Goal: Communication & Community: Answer question/provide support

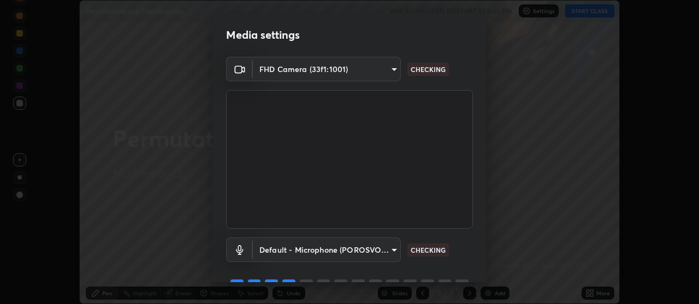
scroll to position [54, 0]
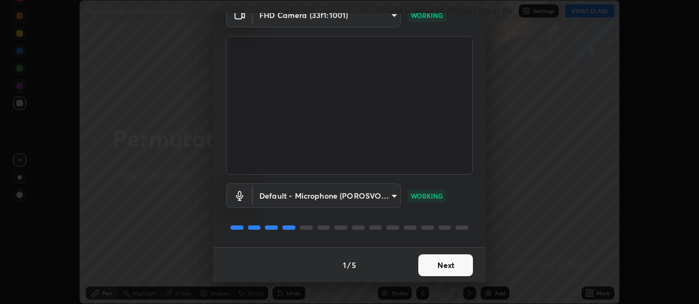
click at [442, 263] on button "Next" at bounding box center [445, 266] width 55 height 22
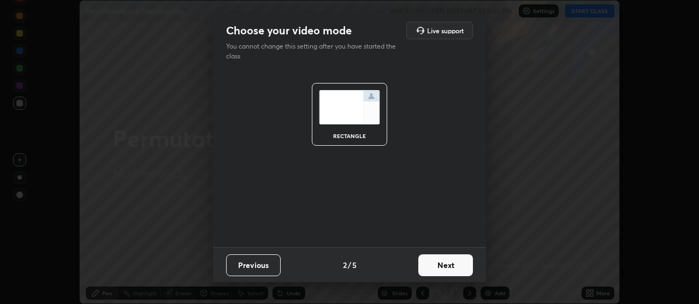
scroll to position [0, 0]
click at [443, 264] on button "Next" at bounding box center [445, 266] width 55 height 22
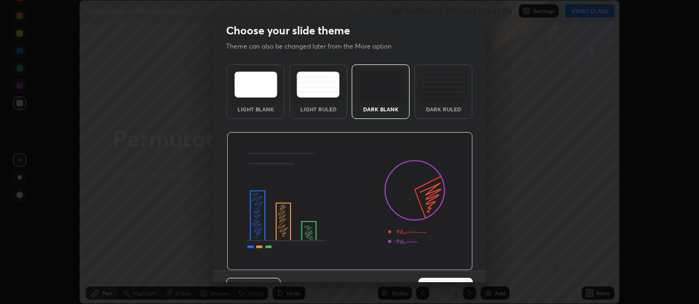
scroll to position [23, 0]
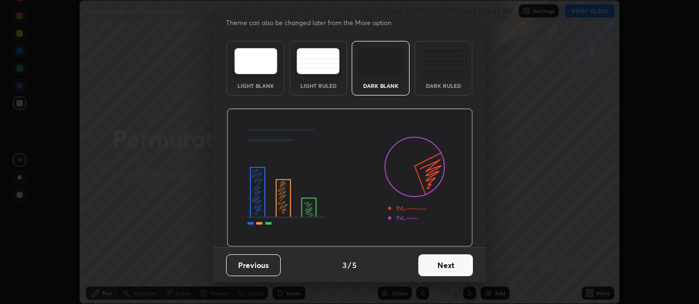
click at [434, 265] on button "Next" at bounding box center [445, 266] width 55 height 22
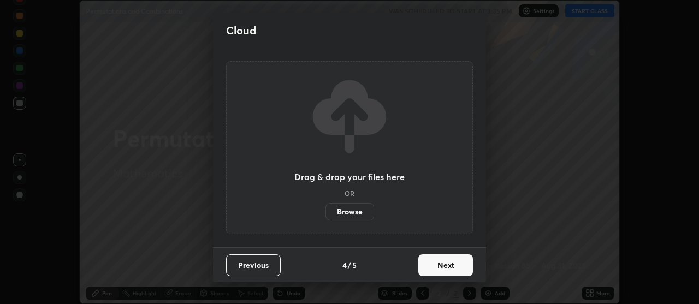
click at [434, 265] on button "Next" at bounding box center [445, 266] width 55 height 22
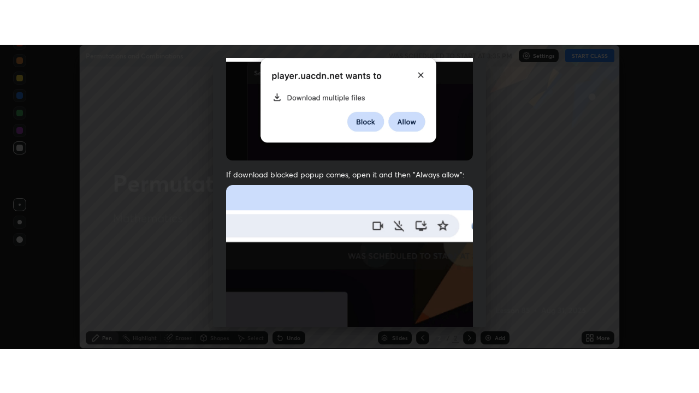
scroll to position [270, 0]
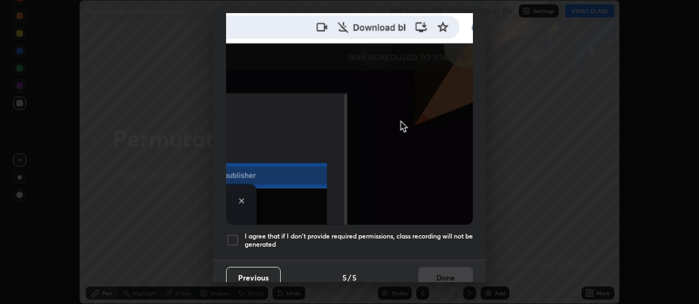
click at [262, 237] on h5 "I agree that if I don't provide required permissions, class recording will not …" at bounding box center [359, 240] width 228 height 17
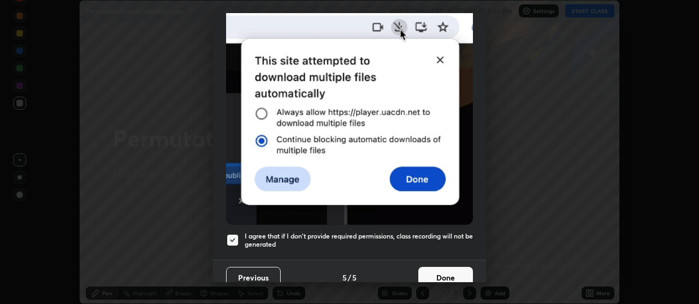
click at [434, 269] on button "Done" at bounding box center [445, 278] width 55 height 22
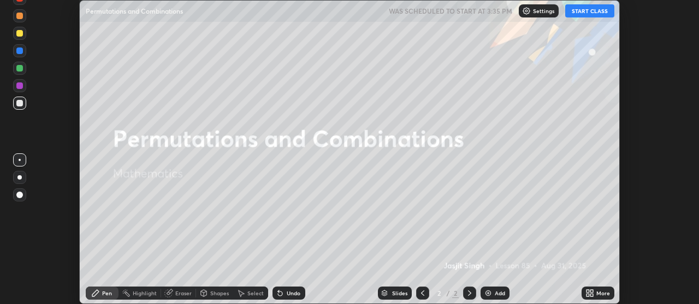
click at [579, 14] on button "START CLASS" at bounding box center [589, 10] width 49 height 13
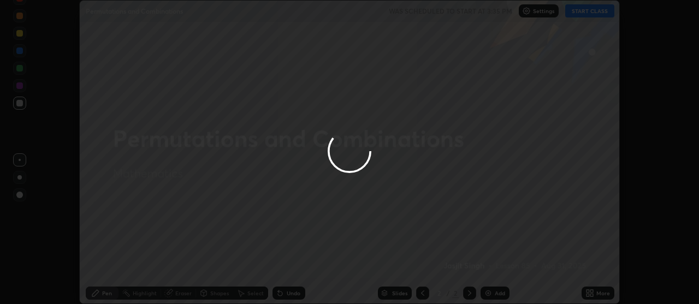
click at [597, 286] on div at bounding box center [349, 152] width 699 height 304
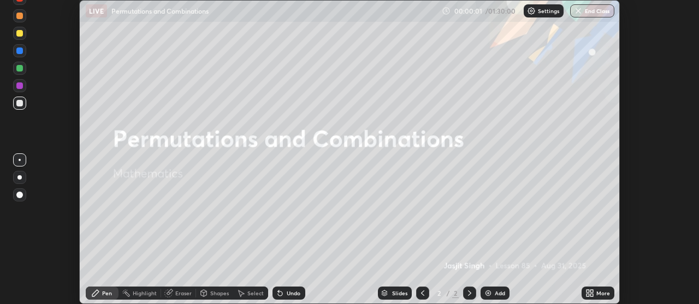
click at [592, 291] on icon at bounding box center [591, 291] width 3 height 3
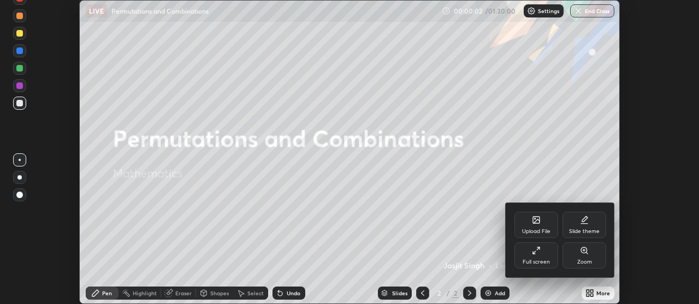
click at [536, 251] on icon at bounding box center [536, 250] width 9 height 9
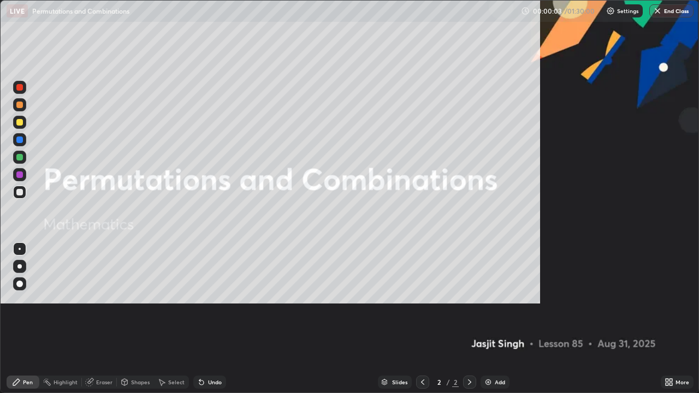
scroll to position [393, 699]
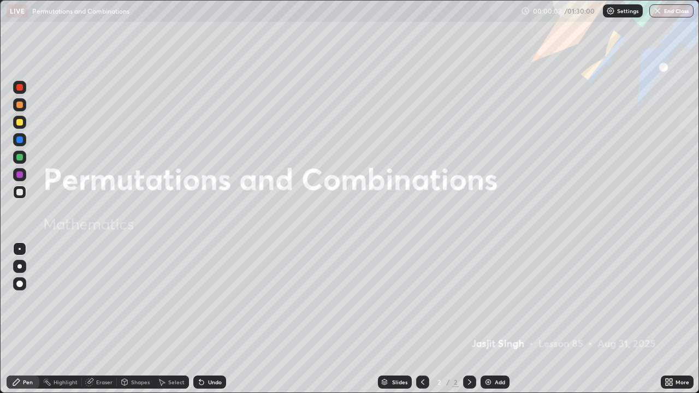
click at [491, 304] on img at bounding box center [488, 382] width 9 height 9
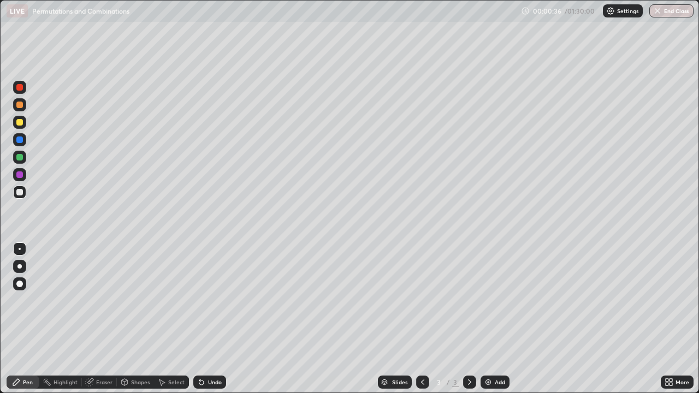
click at [21, 176] on div at bounding box center [19, 174] width 7 height 7
click at [20, 159] on div at bounding box center [19, 157] width 7 height 7
click at [212, 304] on div "Undo" at bounding box center [215, 382] width 14 height 5
click at [20, 267] on div at bounding box center [19, 266] width 4 height 4
click at [209, 304] on div "Undo" at bounding box center [215, 382] width 14 height 5
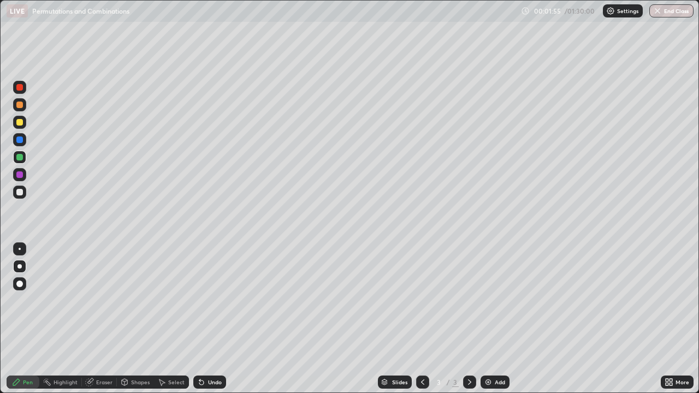
click at [20, 193] on div at bounding box center [19, 192] width 7 height 7
click at [213, 304] on div "Undo" at bounding box center [215, 382] width 14 height 5
click at [220, 304] on div "Undo" at bounding box center [209, 382] width 33 height 13
click at [22, 142] on div at bounding box center [19, 140] width 7 height 7
click at [213, 304] on div "Undo" at bounding box center [215, 382] width 14 height 5
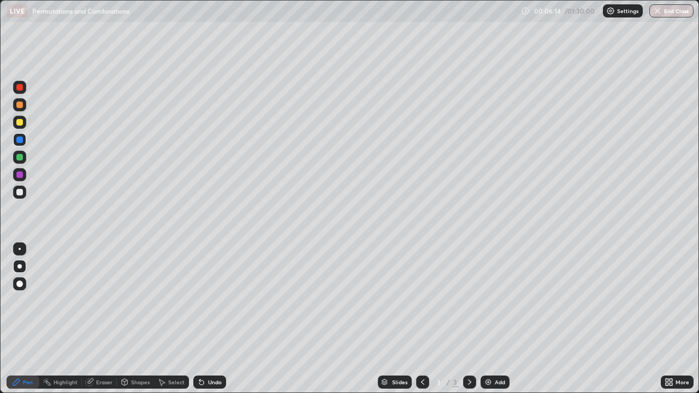
click at [495, 304] on div "Add" at bounding box center [500, 382] width 10 height 5
click at [205, 304] on div "Undo" at bounding box center [209, 382] width 33 height 13
click at [209, 304] on div "Undo" at bounding box center [215, 382] width 14 height 5
click at [21, 193] on div at bounding box center [19, 192] width 7 height 7
click at [211, 304] on div "Undo" at bounding box center [215, 382] width 14 height 5
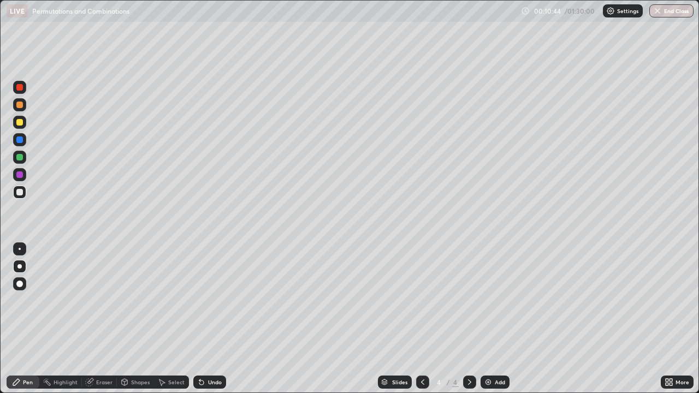
click at [215, 304] on div "Undo" at bounding box center [215, 382] width 14 height 5
click at [216, 304] on div "Undo" at bounding box center [215, 382] width 14 height 5
click at [21, 176] on div at bounding box center [19, 174] width 7 height 7
click at [484, 304] on img at bounding box center [488, 382] width 9 height 9
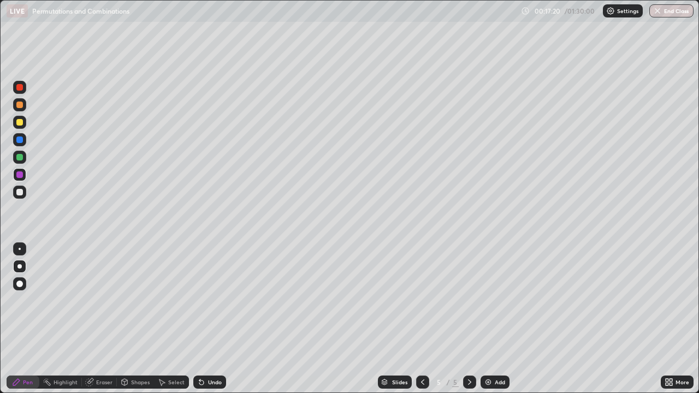
click at [21, 124] on div at bounding box center [19, 122] width 7 height 7
click at [211, 304] on div "Undo" at bounding box center [215, 382] width 14 height 5
click at [215, 304] on div "Undo" at bounding box center [215, 382] width 14 height 5
click at [213, 304] on div "Undo" at bounding box center [215, 382] width 14 height 5
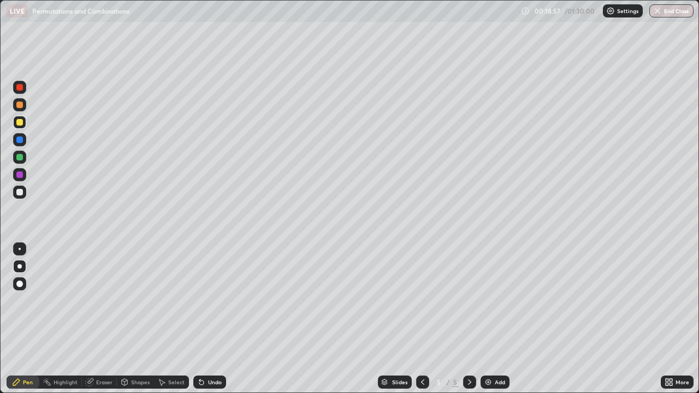
click at [21, 194] on div at bounding box center [19, 192] width 7 height 7
click at [487, 304] on img at bounding box center [488, 382] width 9 height 9
click at [20, 125] on div at bounding box center [19, 122] width 7 height 7
click at [206, 304] on div "Undo" at bounding box center [209, 382] width 33 height 13
click at [210, 304] on div "Undo" at bounding box center [215, 382] width 14 height 5
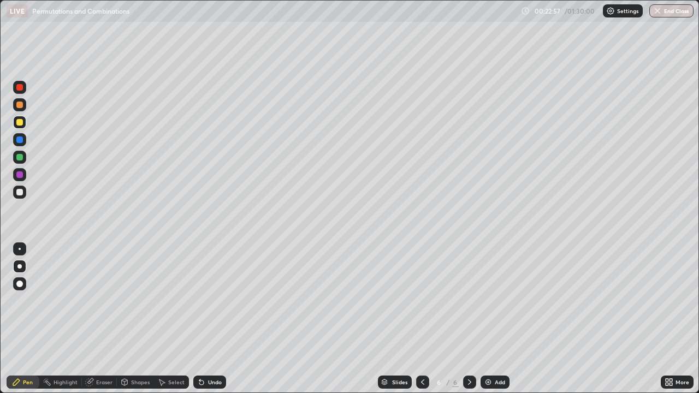
click at [20, 192] on div at bounding box center [19, 192] width 7 height 7
click at [205, 304] on div "Undo" at bounding box center [209, 382] width 33 height 13
click at [24, 178] on div at bounding box center [19, 174] width 13 height 13
click at [489, 304] on img at bounding box center [488, 382] width 9 height 9
click at [22, 124] on div at bounding box center [19, 122] width 7 height 7
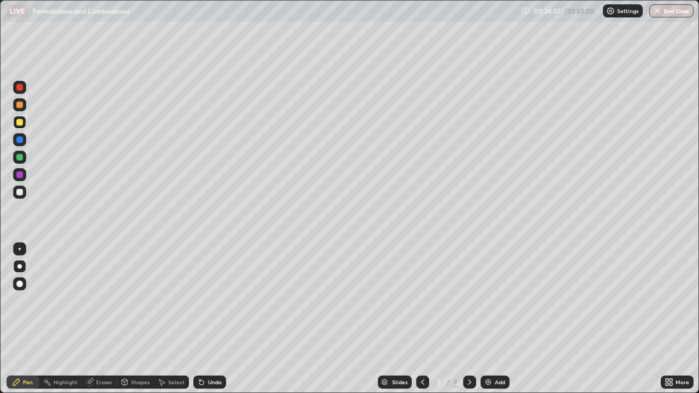
click at [206, 304] on div "Undo" at bounding box center [209, 382] width 33 height 13
click at [212, 304] on div "Undo" at bounding box center [215, 382] width 14 height 5
click at [22, 159] on div at bounding box center [19, 157] width 13 height 13
click at [22, 175] on div at bounding box center [19, 174] width 7 height 7
click at [210, 304] on div "Undo" at bounding box center [209, 382] width 33 height 13
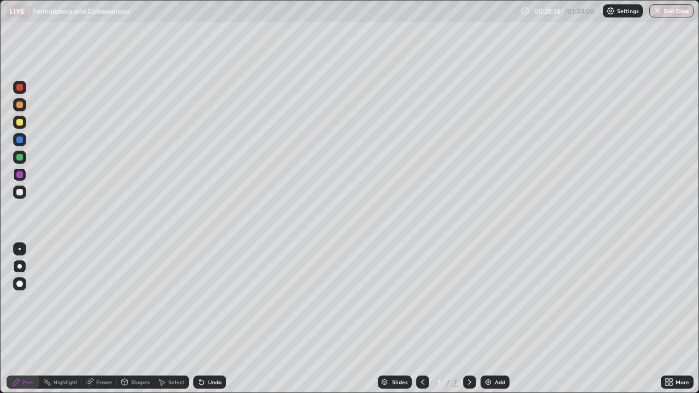
click at [214, 304] on div "Undo" at bounding box center [215, 382] width 14 height 5
click at [22, 195] on div at bounding box center [19, 192] width 13 height 13
click at [203, 304] on icon at bounding box center [201, 382] width 9 height 9
click at [204, 304] on div "Undo" at bounding box center [209, 382] width 33 height 13
click at [210, 304] on div "Undo" at bounding box center [215, 382] width 14 height 5
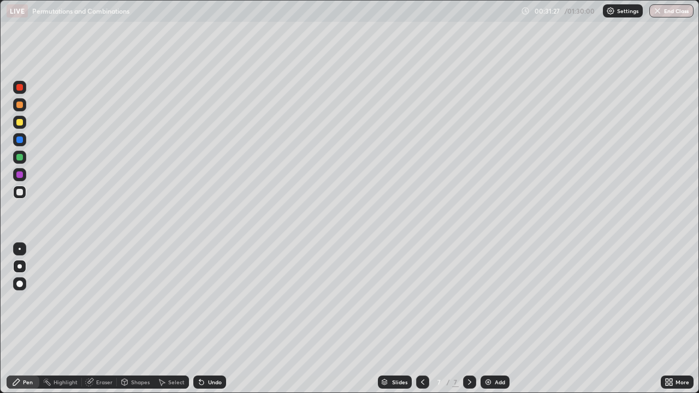
click at [208, 304] on div "Undo" at bounding box center [209, 382] width 33 height 13
click at [204, 304] on icon at bounding box center [201, 382] width 9 height 9
click at [206, 304] on div "Undo" at bounding box center [209, 382] width 33 height 13
click at [209, 304] on div "Undo" at bounding box center [209, 382] width 33 height 13
click at [199, 304] on icon at bounding box center [199, 380] width 1 height 1
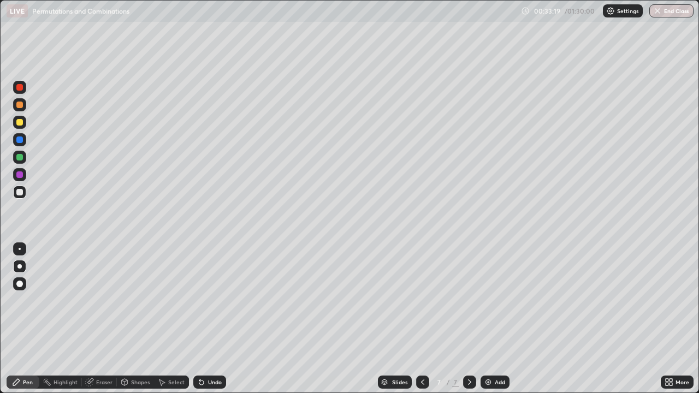
click at [97, 304] on div "Eraser" at bounding box center [104, 382] width 16 height 5
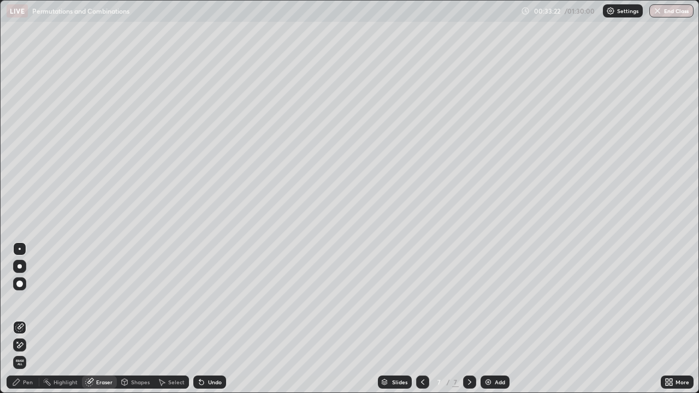
click at [26, 304] on div "Pen" at bounding box center [28, 382] width 10 height 5
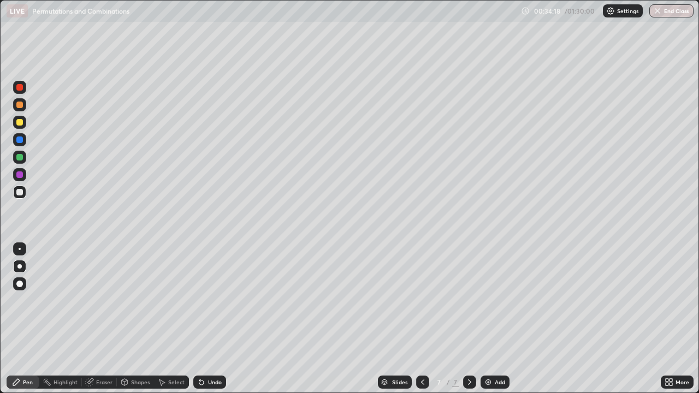
click at [20, 158] on div at bounding box center [19, 157] width 7 height 7
click at [488, 304] on img at bounding box center [488, 382] width 9 height 9
click at [217, 304] on div "Undo" at bounding box center [215, 382] width 14 height 5
click at [211, 304] on div "Undo" at bounding box center [209, 382] width 33 height 13
click at [422, 304] on icon at bounding box center [422, 382] width 9 height 9
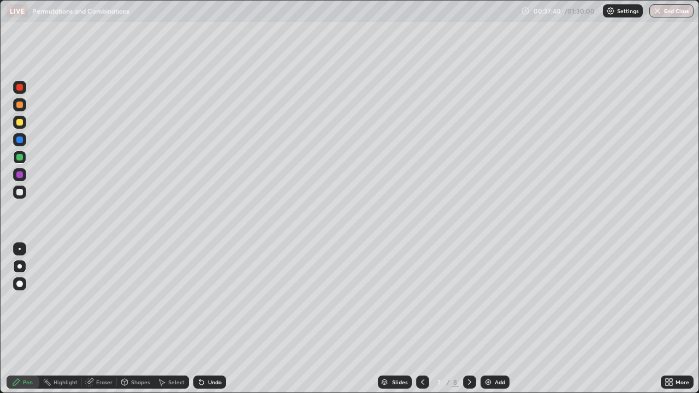
click at [468, 304] on icon at bounding box center [469, 382] width 9 height 9
click at [422, 304] on icon at bounding box center [422, 382] width 9 height 9
click at [469, 304] on icon at bounding box center [469, 382] width 9 height 9
click at [490, 304] on img at bounding box center [488, 382] width 9 height 9
click at [208, 304] on div "Undo" at bounding box center [209, 382] width 33 height 13
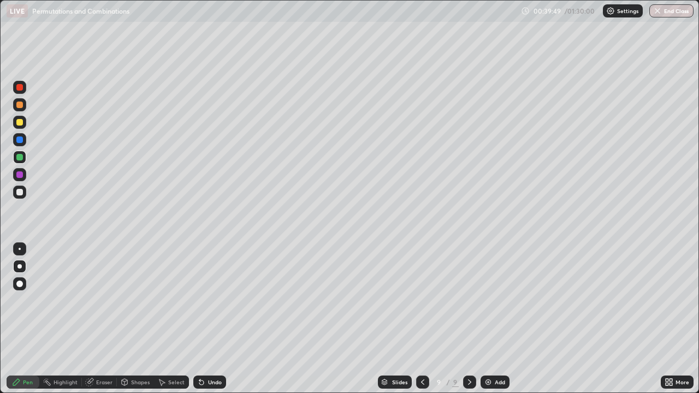
click at [211, 304] on div "Undo" at bounding box center [215, 382] width 14 height 5
click at [421, 304] on icon at bounding box center [422, 382] width 9 height 9
click at [469, 304] on icon at bounding box center [469, 382] width 9 height 9
click at [489, 304] on img at bounding box center [488, 382] width 9 height 9
click at [21, 192] on div at bounding box center [19, 192] width 7 height 7
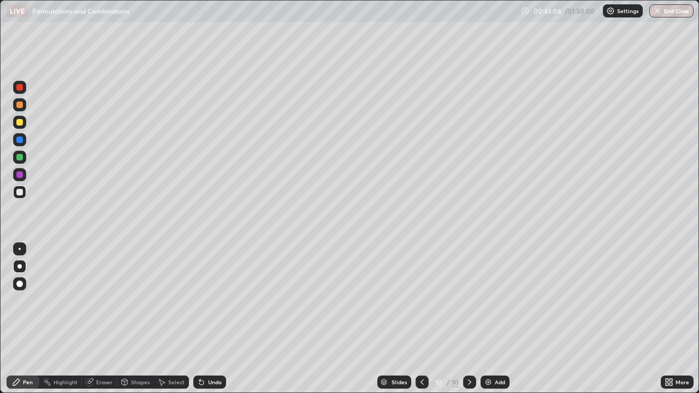
click at [421, 304] on icon at bounding box center [422, 382] width 9 height 9
click at [468, 304] on icon at bounding box center [469, 382] width 9 height 9
click at [215, 304] on div "Undo" at bounding box center [215, 382] width 14 height 5
click at [421, 304] on icon at bounding box center [422, 382] width 9 height 9
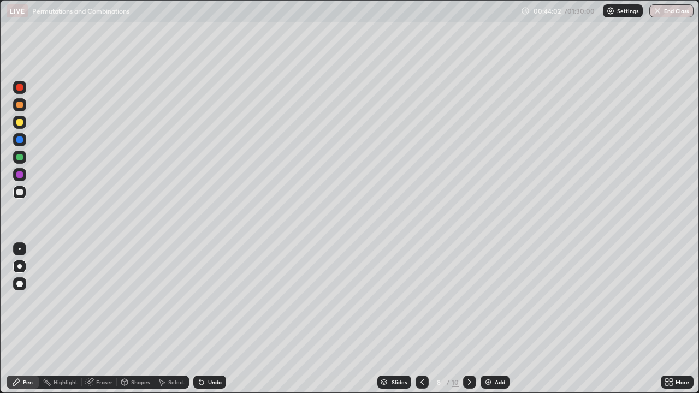
click at [469, 304] on icon at bounding box center [469, 382] width 9 height 9
click at [468, 304] on icon at bounding box center [469, 382] width 9 height 9
click at [490, 304] on img at bounding box center [488, 382] width 9 height 9
click at [20, 157] on div at bounding box center [19, 157] width 7 height 7
click at [20, 127] on div at bounding box center [19, 122] width 13 height 13
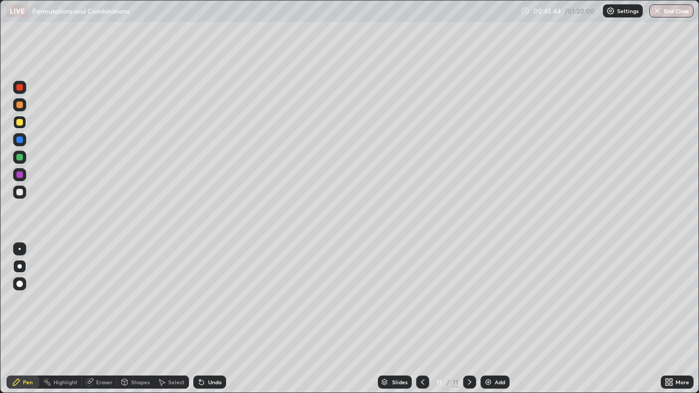
click at [21, 195] on div at bounding box center [19, 192] width 7 height 7
click at [492, 304] on img at bounding box center [488, 382] width 9 height 9
click at [22, 127] on div at bounding box center [19, 122] width 13 height 13
click at [204, 304] on icon at bounding box center [201, 382] width 9 height 9
click at [205, 304] on div "Undo" at bounding box center [209, 382] width 33 height 13
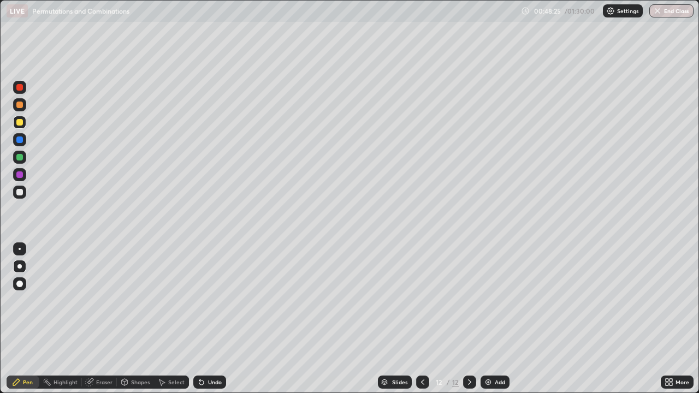
click at [203, 304] on icon at bounding box center [201, 382] width 9 height 9
click at [201, 304] on icon at bounding box center [201, 383] width 4 height 4
click at [205, 304] on div "Undo" at bounding box center [209, 382] width 33 height 13
click at [215, 304] on div "Undo" at bounding box center [215, 382] width 14 height 5
click at [208, 304] on div "Undo" at bounding box center [215, 382] width 14 height 5
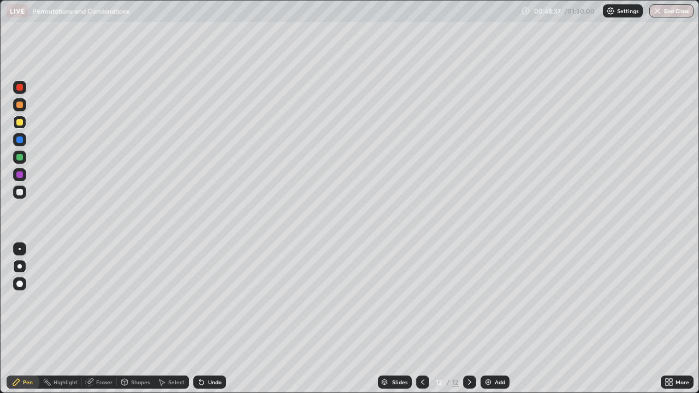
click at [212, 304] on div "Undo" at bounding box center [215, 382] width 14 height 5
click at [20, 193] on div at bounding box center [19, 192] width 7 height 7
click at [97, 304] on div "Eraser" at bounding box center [104, 382] width 16 height 5
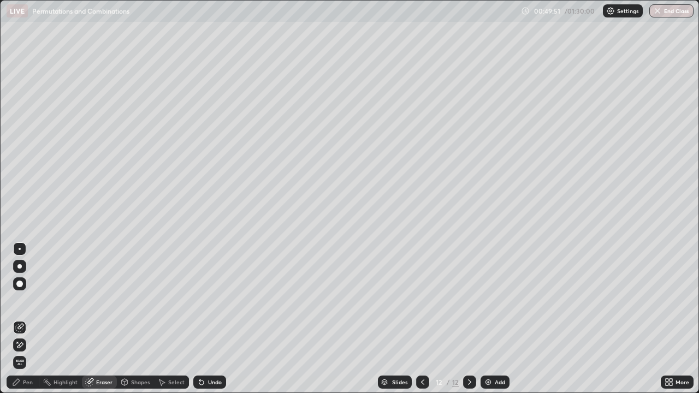
click at [29, 304] on div "Pen" at bounding box center [23, 382] width 33 height 13
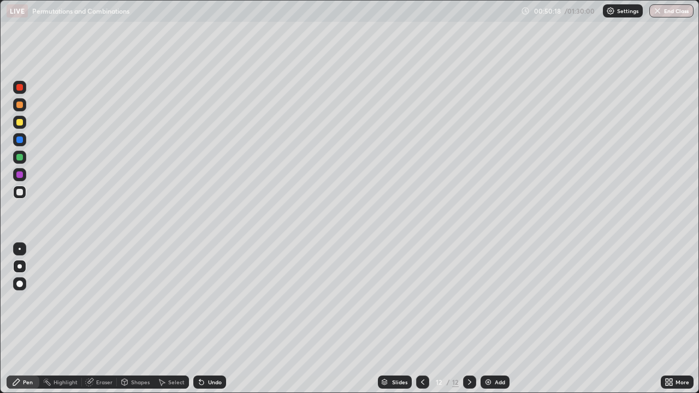
click at [212, 304] on div "Undo" at bounding box center [215, 382] width 14 height 5
click at [216, 304] on div "Undo" at bounding box center [215, 382] width 14 height 5
click at [20, 178] on div at bounding box center [19, 174] width 7 height 7
click at [200, 304] on icon at bounding box center [201, 383] width 4 height 4
click at [205, 304] on div "Undo" at bounding box center [209, 382] width 33 height 13
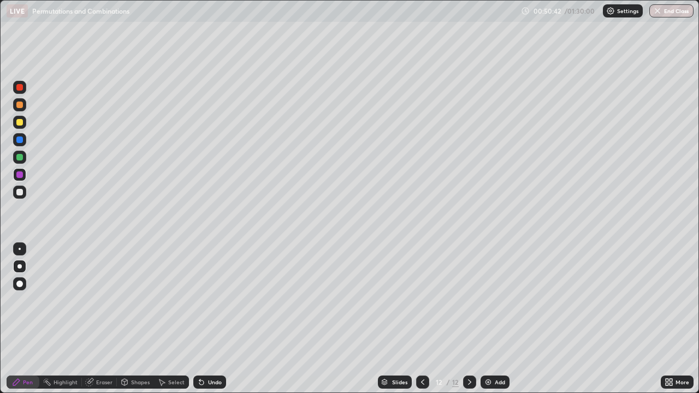
click at [223, 304] on div "Undo" at bounding box center [209, 382] width 33 height 13
click at [218, 304] on div "Undo" at bounding box center [215, 382] width 14 height 5
click at [491, 304] on img at bounding box center [488, 382] width 9 height 9
click at [210, 304] on div "Undo" at bounding box center [215, 382] width 14 height 5
click at [20, 192] on div at bounding box center [19, 192] width 7 height 7
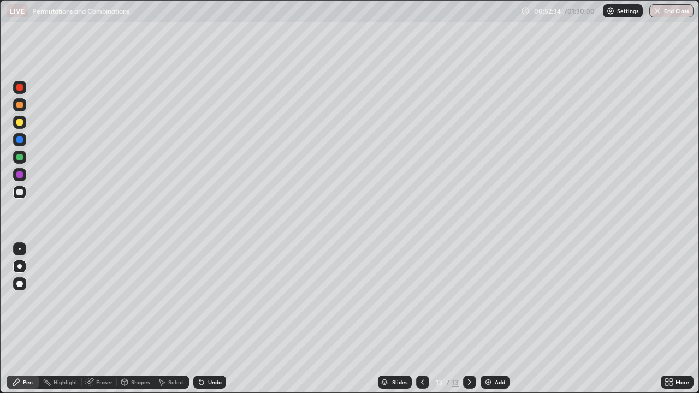
click at [211, 304] on div "Undo" at bounding box center [215, 382] width 14 height 5
click at [210, 304] on div "Undo" at bounding box center [215, 382] width 14 height 5
click at [206, 304] on div "Undo" at bounding box center [209, 382] width 33 height 13
click at [208, 304] on div "Undo" at bounding box center [209, 382] width 33 height 13
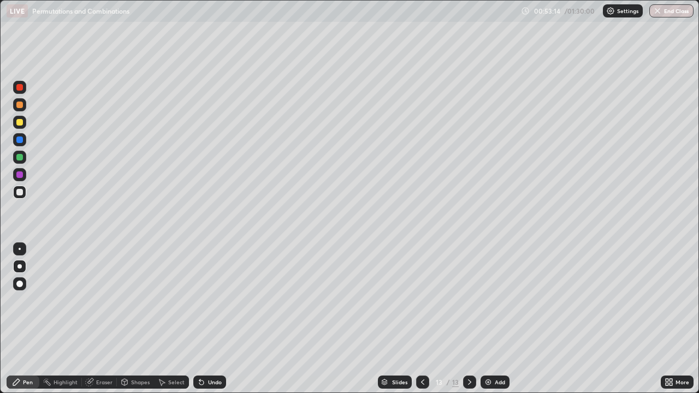
click at [422, 304] on icon at bounding box center [422, 382] width 9 height 9
click at [465, 304] on icon at bounding box center [469, 382] width 9 height 9
click at [421, 304] on icon at bounding box center [422, 382] width 9 height 9
click at [468, 304] on icon at bounding box center [469, 382] width 9 height 9
click at [422, 304] on icon at bounding box center [422, 382] width 9 height 9
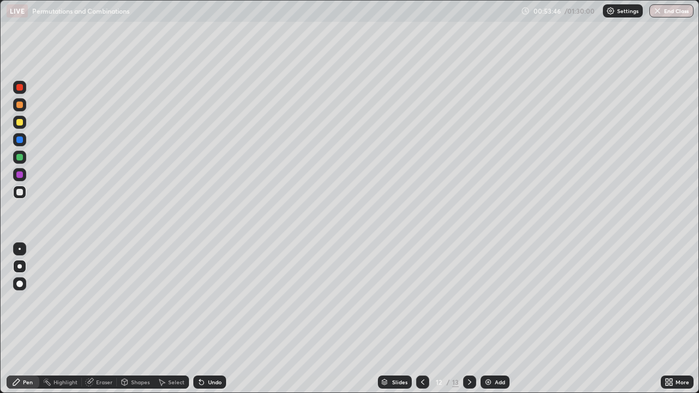
click at [469, 304] on icon at bounding box center [469, 382] width 9 height 9
click at [422, 304] on icon at bounding box center [422, 382] width 9 height 9
click at [463, 304] on div at bounding box center [469, 382] width 13 height 13
click at [490, 304] on img at bounding box center [488, 382] width 9 height 9
click at [20, 140] on div at bounding box center [19, 140] width 7 height 7
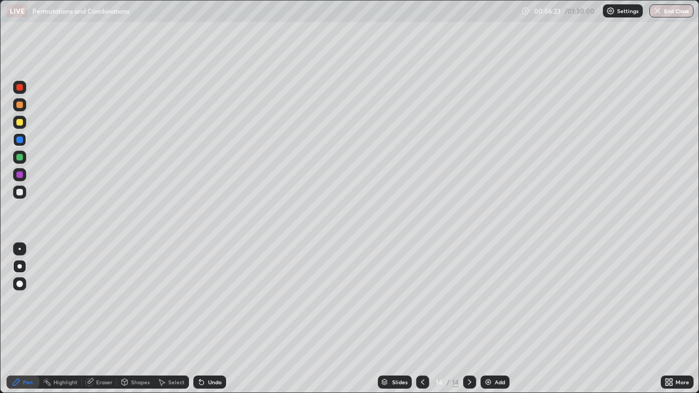
click at [20, 123] on div at bounding box center [19, 122] width 7 height 7
click at [216, 304] on div "Undo" at bounding box center [215, 382] width 14 height 5
click at [215, 304] on div "Undo" at bounding box center [215, 382] width 14 height 5
click at [214, 304] on div "Undo" at bounding box center [209, 382] width 33 height 13
click at [216, 304] on div "Undo" at bounding box center [209, 382] width 33 height 13
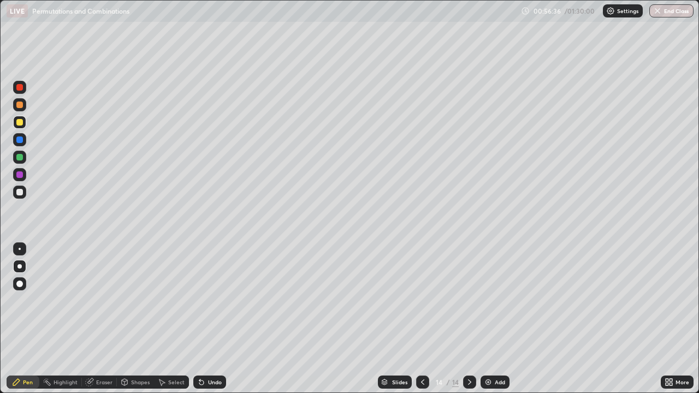
click at [212, 304] on div "Undo" at bounding box center [215, 382] width 14 height 5
click at [22, 194] on div at bounding box center [19, 192] width 7 height 7
click at [211, 304] on div "Undo" at bounding box center [215, 382] width 14 height 5
click at [214, 304] on div "Undo" at bounding box center [209, 382] width 33 height 13
click at [215, 304] on div "Undo" at bounding box center [215, 382] width 14 height 5
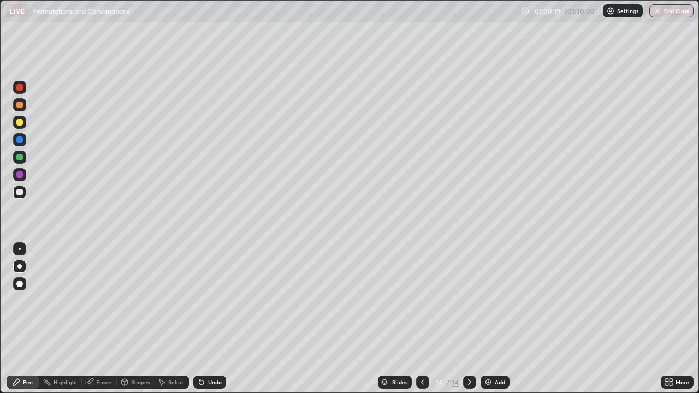
click at [22, 177] on div at bounding box center [19, 174] width 7 height 7
click at [212, 304] on div "Undo" at bounding box center [215, 382] width 14 height 5
click at [209, 304] on div "Undo" at bounding box center [215, 382] width 14 height 5
click at [210, 304] on div "Undo" at bounding box center [215, 382] width 14 height 5
click at [216, 304] on div "Undo" at bounding box center [209, 382] width 33 height 13
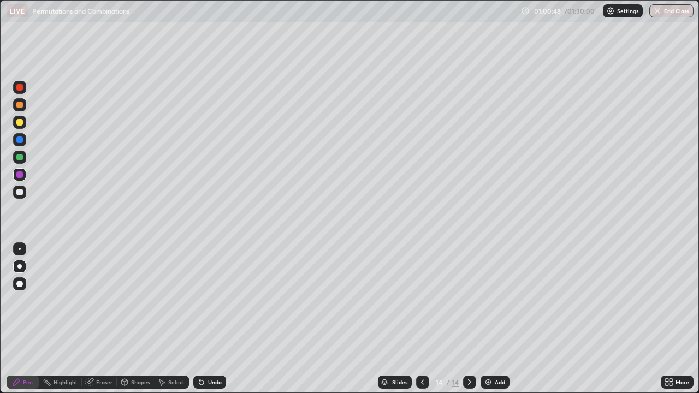
click at [215, 304] on div "Undo" at bounding box center [215, 382] width 14 height 5
click at [210, 304] on div "Undo" at bounding box center [215, 382] width 14 height 5
click at [211, 304] on div "Undo" at bounding box center [215, 382] width 14 height 5
click at [209, 304] on div "Undo" at bounding box center [209, 382] width 33 height 13
click at [233, 304] on div "Slides 14 / 14 Add" at bounding box center [443, 382] width 435 height 22
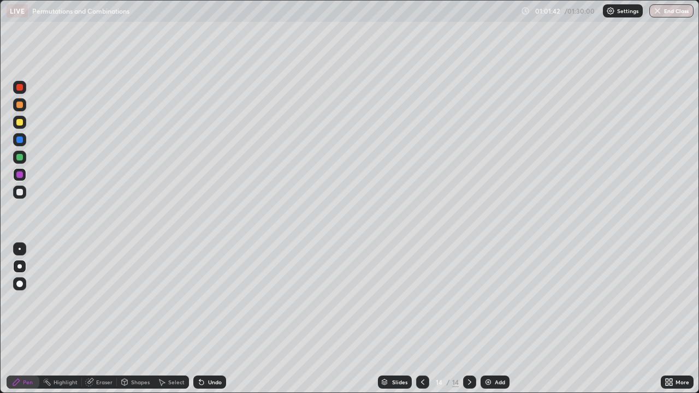
click at [175, 304] on div "Select" at bounding box center [176, 382] width 16 height 5
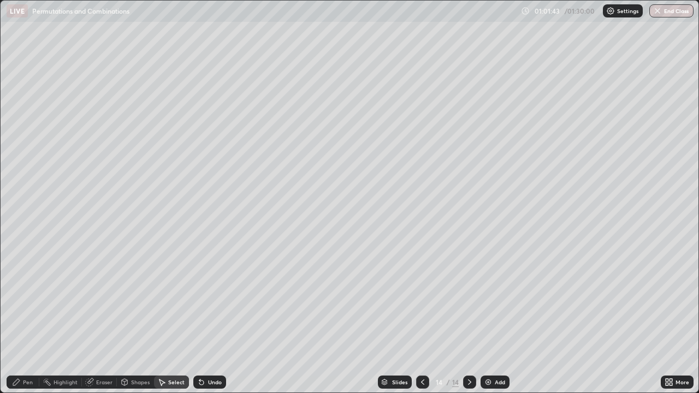
click at [208, 304] on div "Undo" at bounding box center [215, 382] width 14 height 5
click at [211, 304] on div "Undo" at bounding box center [215, 382] width 14 height 5
click at [257, 304] on div "0 ° Undo Copy Duplicate Duplicate to new slide Delete" at bounding box center [350, 197] width 698 height 392
click at [258, 304] on div "0 ° Undo Copy Duplicate Duplicate to new slide Delete" at bounding box center [350, 197] width 698 height 392
click at [31, 304] on div "Pen" at bounding box center [28, 382] width 10 height 5
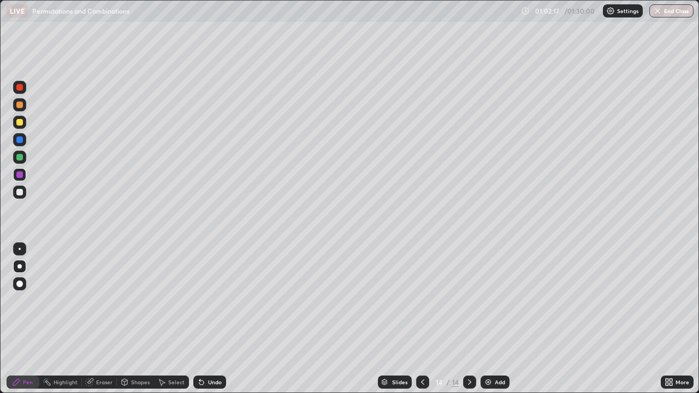
click at [491, 304] on img at bounding box center [488, 382] width 9 height 9
click at [21, 158] on div at bounding box center [19, 157] width 7 height 7
click at [23, 126] on div at bounding box center [19, 122] width 13 height 13
click at [209, 304] on div "Undo" at bounding box center [215, 382] width 14 height 5
click at [211, 304] on div "Undo" at bounding box center [215, 382] width 14 height 5
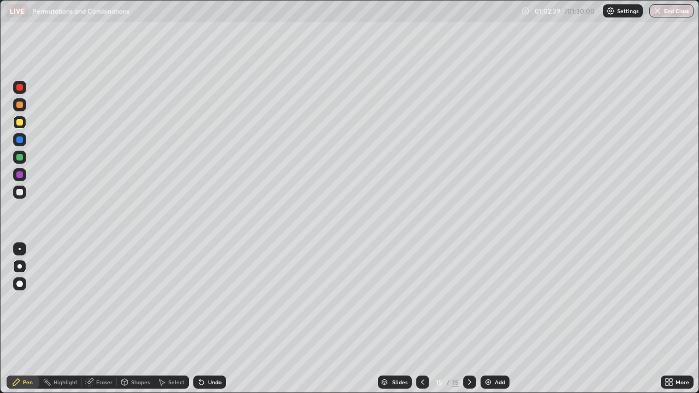
click at [23, 193] on div at bounding box center [19, 192] width 13 height 13
click at [211, 304] on div "Undo" at bounding box center [209, 382] width 33 height 13
click at [492, 304] on div "Add" at bounding box center [495, 382] width 29 height 13
click at [21, 160] on div at bounding box center [19, 157] width 7 height 7
click at [24, 125] on div at bounding box center [19, 122] width 13 height 13
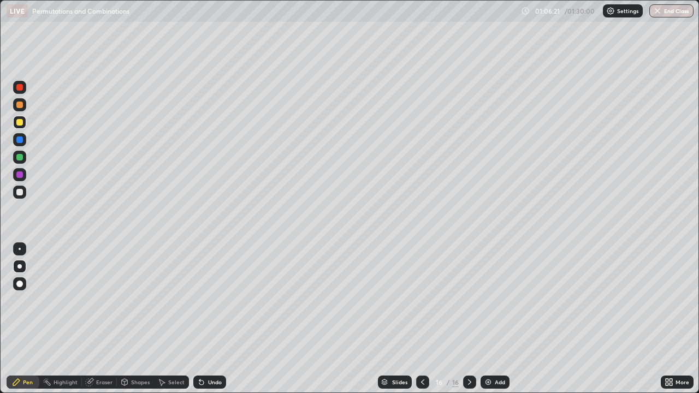
click at [20, 194] on div at bounding box center [19, 192] width 7 height 7
click at [209, 304] on div "Undo" at bounding box center [215, 382] width 14 height 5
click at [22, 176] on div at bounding box center [19, 174] width 7 height 7
click at [210, 304] on div "Undo" at bounding box center [215, 382] width 14 height 5
click at [211, 304] on div "Undo" at bounding box center [215, 382] width 14 height 5
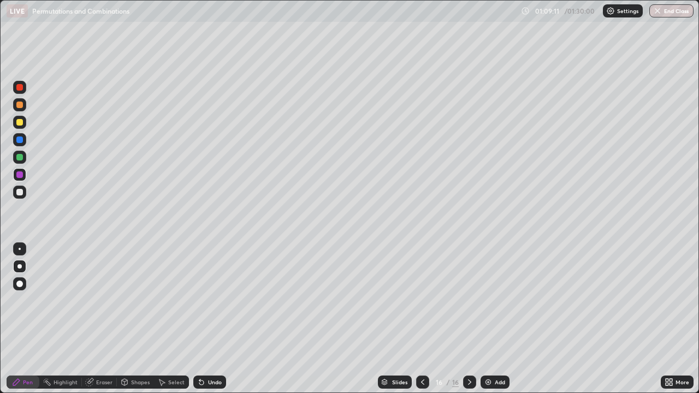
click at [100, 304] on div "Eraser" at bounding box center [104, 382] width 16 height 5
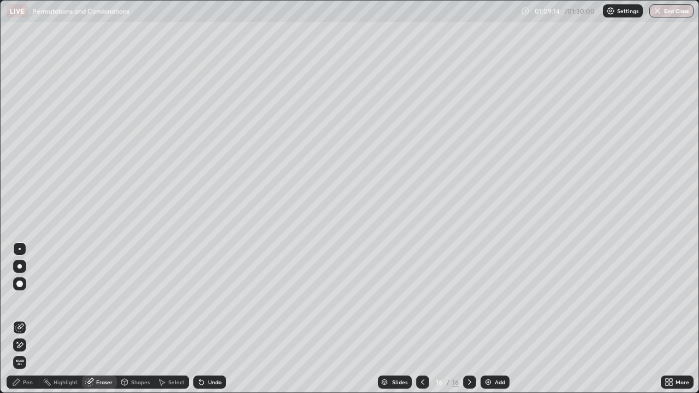
click at [28, 304] on div "Pen" at bounding box center [28, 382] width 10 height 5
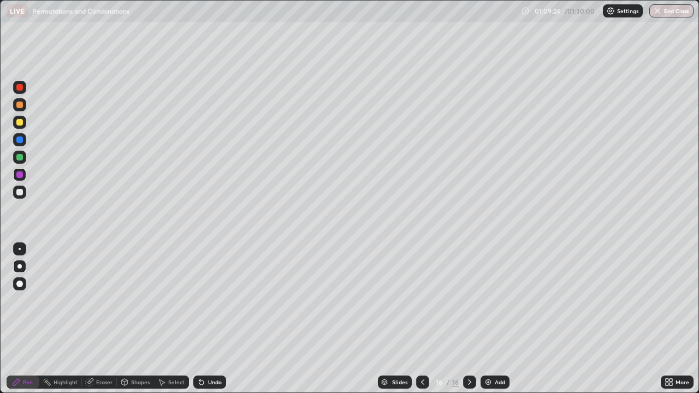
click at [206, 304] on div "Undo" at bounding box center [209, 382] width 33 height 13
click at [204, 304] on icon at bounding box center [201, 382] width 9 height 9
click at [209, 304] on div "Undo" at bounding box center [215, 382] width 14 height 5
click at [205, 304] on div "Undo" at bounding box center [209, 382] width 33 height 13
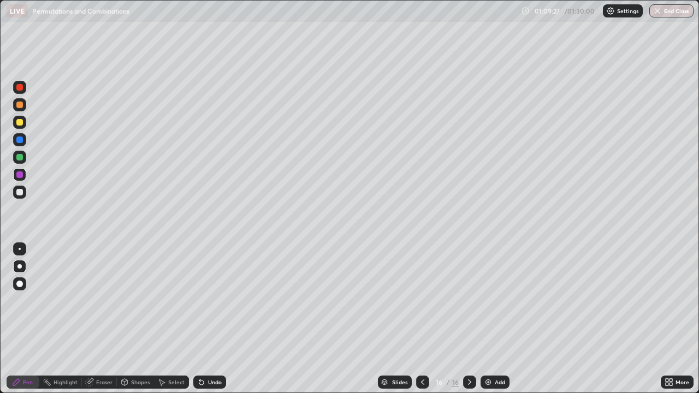
click at [204, 304] on icon at bounding box center [201, 382] width 9 height 9
click at [203, 304] on icon at bounding box center [201, 382] width 9 height 9
click at [94, 304] on div "Eraser" at bounding box center [99, 382] width 35 height 13
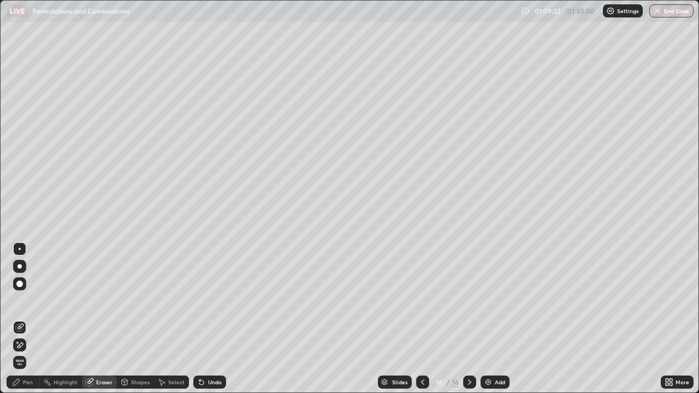
click at [26, 304] on div "Pen" at bounding box center [28, 382] width 10 height 5
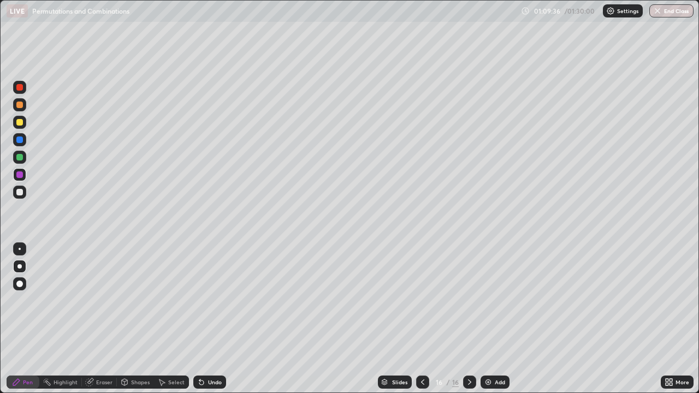
click at [219, 304] on div "Undo" at bounding box center [215, 382] width 14 height 5
click at [208, 304] on div "Undo" at bounding box center [209, 382] width 33 height 13
click at [210, 304] on div "Undo" at bounding box center [215, 382] width 14 height 5
click at [199, 304] on icon at bounding box center [199, 380] width 1 height 1
click at [204, 304] on div "Undo" at bounding box center [209, 382] width 33 height 13
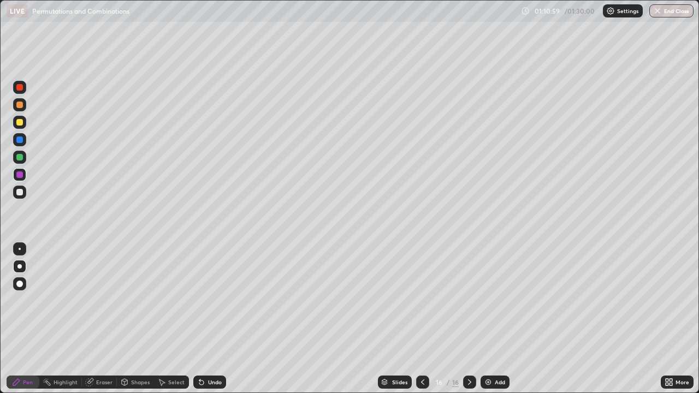
click at [20, 194] on div at bounding box center [19, 192] width 7 height 7
click at [495, 304] on div "Add" at bounding box center [500, 382] width 10 height 5
click at [22, 125] on div at bounding box center [19, 122] width 13 height 13
click at [210, 304] on div "Undo" at bounding box center [215, 382] width 14 height 5
click at [209, 304] on div "Undo" at bounding box center [215, 382] width 14 height 5
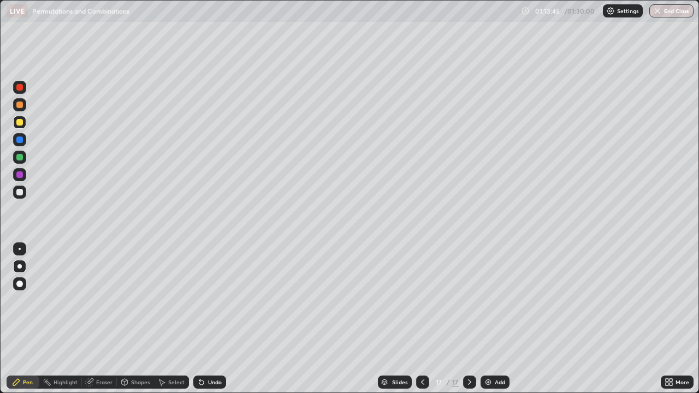
click at [422, 304] on icon at bounding box center [422, 382] width 3 height 5
click at [469, 304] on icon at bounding box center [469, 382] width 9 height 9
click at [213, 304] on div "Undo" at bounding box center [215, 382] width 14 height 5
click at [21, 193] on div at bounding box center [19, 192] width 7 height 7
click at [421, 304] on icon at bounding box center [422, 382] width 9 height 9
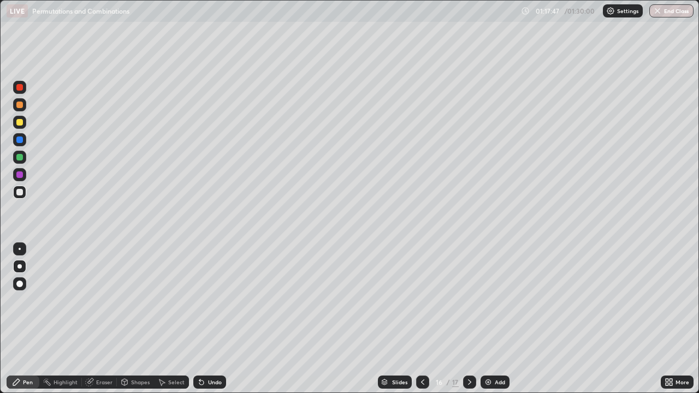
click at [467, 304] on icon at bounding box center [469, 382] width 9 height 9
click at [209, 304] on div "Undo" at bounding box center [215, 382] width 14 height 5
click at [422, 304] on icon at bounding box center [422, 382] width 9 height 9
click at [469, 304] on icon at bounding box center [469, 382] width 9 height 9
click at [222, 304] on div "Undo" at bounding box center [209, 382] width 33 height 13
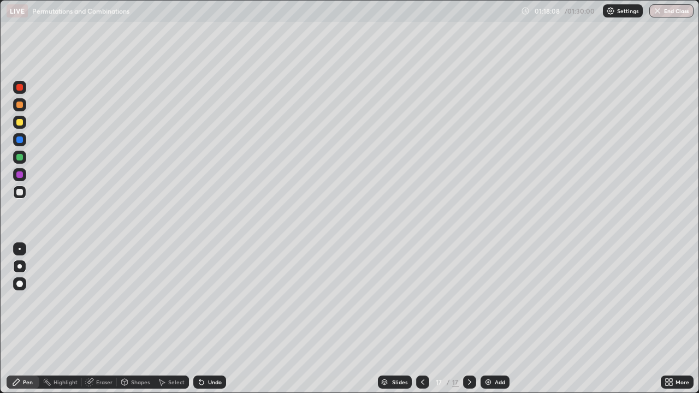
click at [217, 304] on div "Undo" at bounding box center [209, 382] width 33 height 13
click at [221, 304] on div "Undo" at bounding box center [209, 382] width 33 height 13
click at [222, 304] on div "Undo" at bounding box center [209, 382] width 33 height 13
click at [218, 304] on div "Undo" at bounding box center [215, 382] width 14 height 5
click at [217, 304] on div "Undo" at bounding box center [215, 382] width 14 height 5
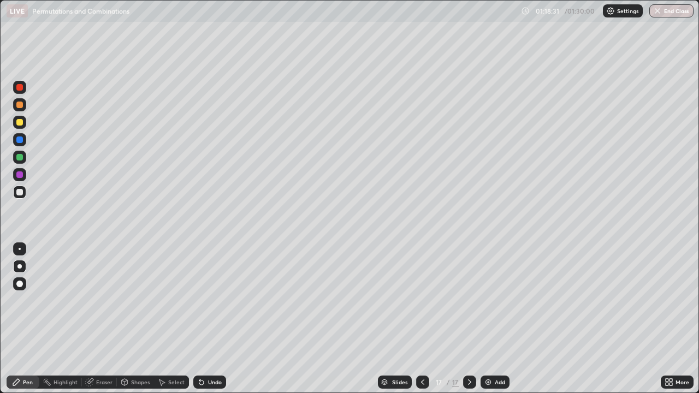
click at [217, 304] on div "Undo" at bounding box center [215, 382] width 14 height 5
click at [485, 304] on img at bounding box center [488, 382] width 9 height 9
click at [24, 160] on div at bounding box center [19, 157] width 13 height 13
click at [208, 304] on div "Undo" at bounding box center [215, 382] width 14 height 5
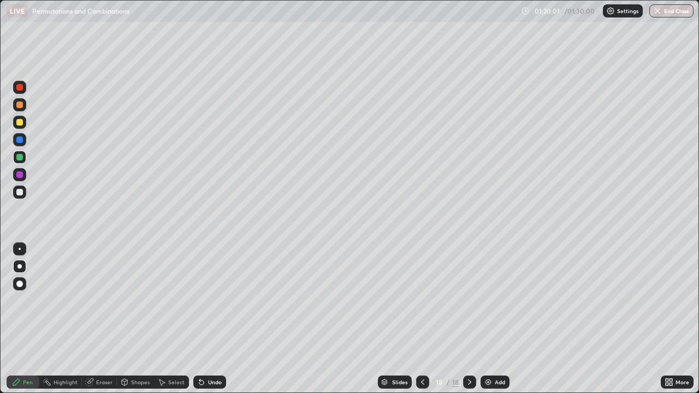
click at [20, 123] on div at bounding box center [19, 122] width 7 height 7
click at [21, 194] on div at bounding box center [19, 192] width 7 height 7
click at [203, 304] on icon at bounding box center [201, 382] width 9 height 9
click at [209, 304] on div "Undo" at bounding box center [209, 382] width 33 height 13
click at [211, 304] on div "Undo" at bounding box center [209, 382] width 33 height 13
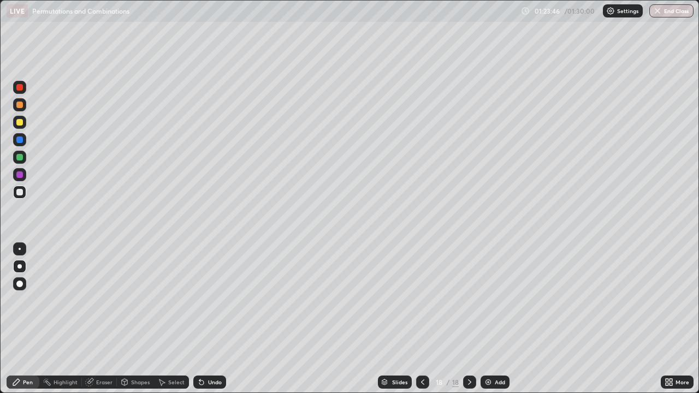
click at [213, 304] on div "Undo" at bounding box center [215, 382] width 14 height 5
click at [216, 304] on div "Undo" at bounding box center [215, 382] width 14 height 5
click at [493, 304] on div "Add" at bounding box center [495, 382] width 29 height 13
click at [211, 304] on div "Undo" at bounding box center [209, 382] width 33 height 13
click at [21, 126] on div at bounding box center [19, 122] width 13 height 13
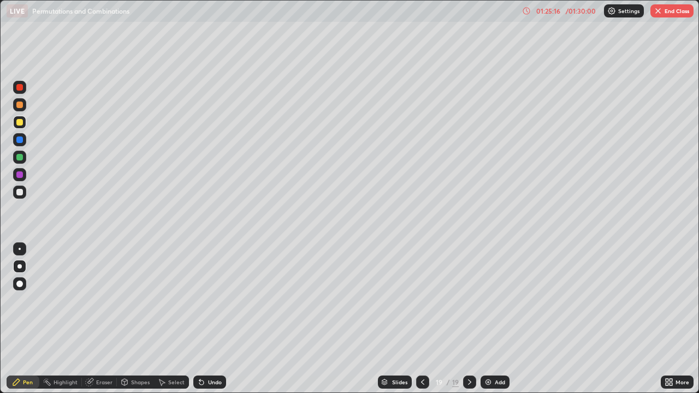
click at [134, 304] on div "Shapes" at bounding box center [140, 382] width 19 height 5
click at [97, 304] on div "Eraser" at bounding box center [104, 382] width 16 height 5
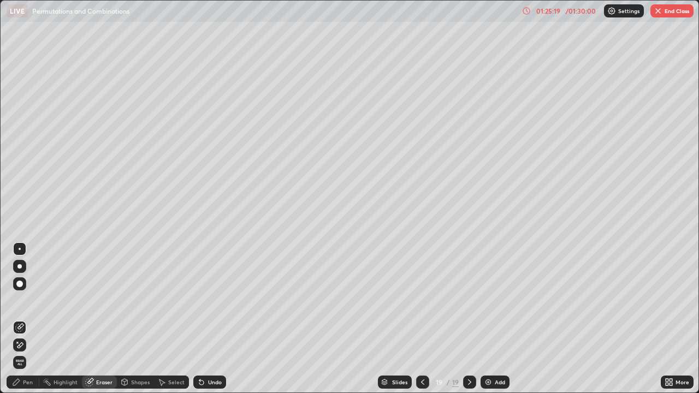
click at [25, 304] on div "Pen" at bounding box center [28, 382] width 10 height 5
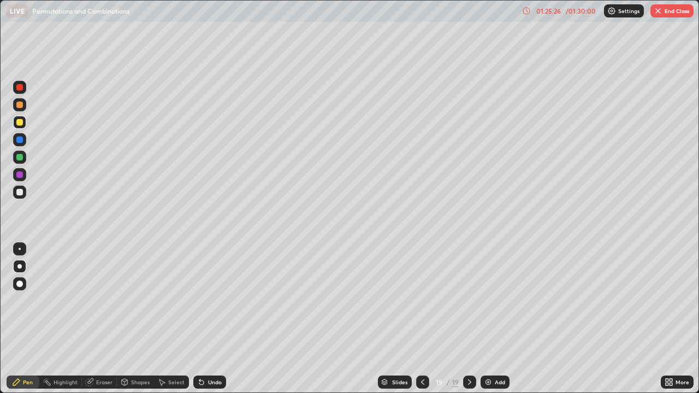
click at [20, 158] on div at bounding box center [19, 157] width 7 height 7
click at [133, 304] on div "Shapes" at bounding box center [140, 382] width 19 height 5
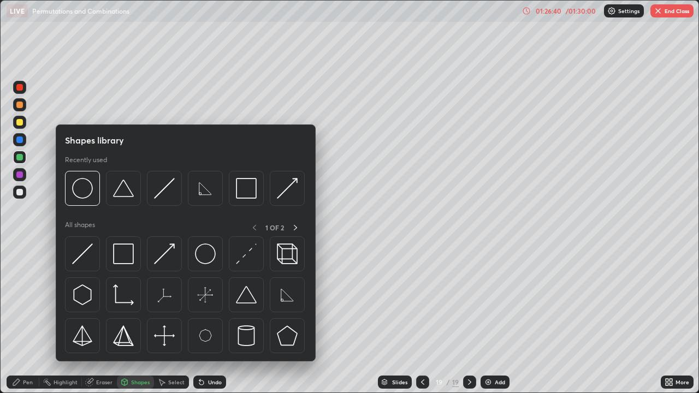
click at [98, 304] on div "Eraser" at bounding box center [104, 382] width 16 height 5
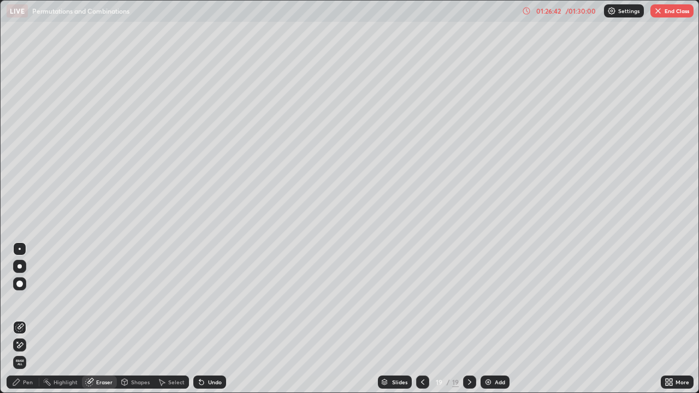
click at [29, 304] on div "Pen" at bounding box center [28, 382] width 10 height 5
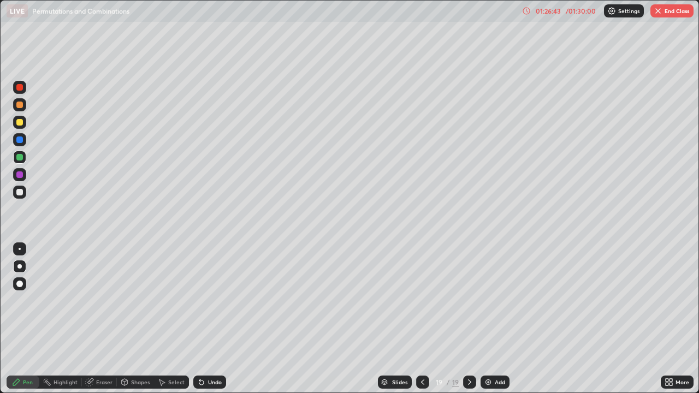
click at [104, 304] on div "Eraser" at bounding box center [104, 382] width 16 height 5
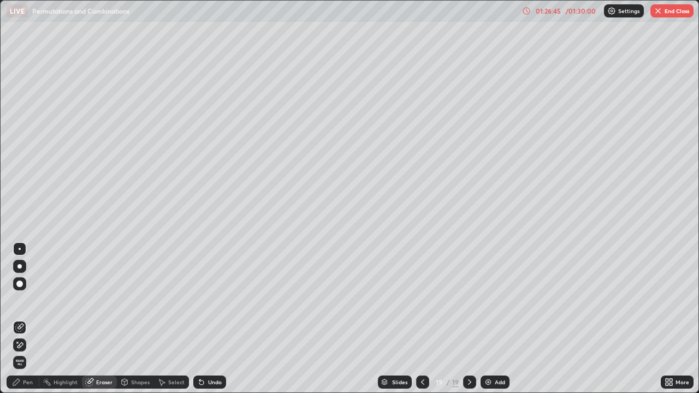
click at [27, 304] on div "Pen" at bounding box center [28, 382] width 10 height 5
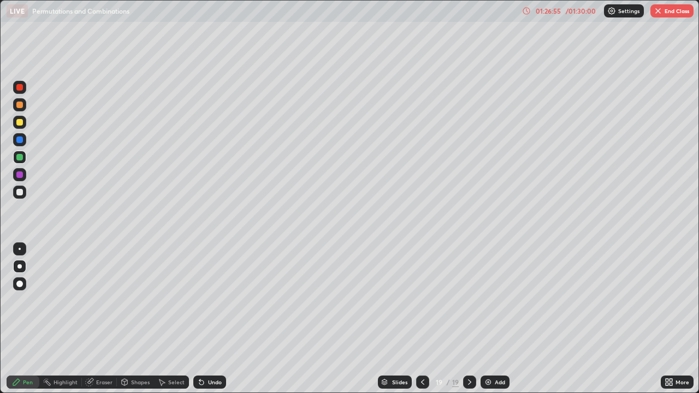
click at [421, 304] on icon at bounding box center [422, 382] width 9 height 9
click at [208, 304] on div "Undo" at bounding box center [215, 382] width 14 height 5
click at [210, 304] on div "Undo" at bounding box center [209, 382] width 33 height 13
click at [664, 15] on button "End Class" at bounding box center [671, 10] width 43 height 13
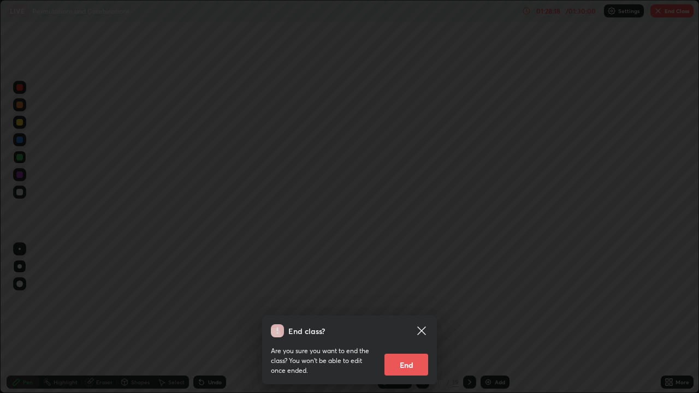
click at [424, 304] on icon at bounding box center [421, 331] width 8 height 8
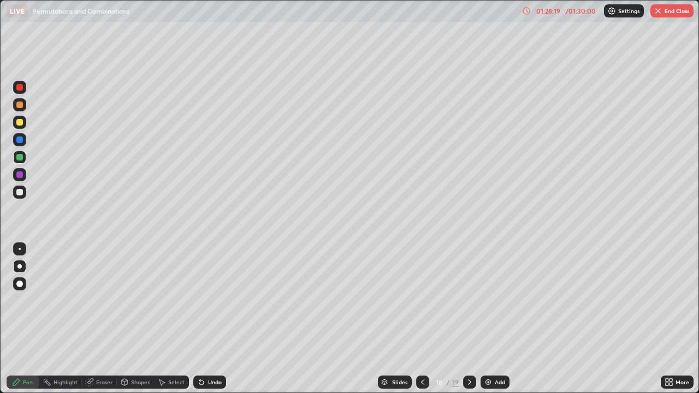
click at [469, 304] on icon at bounding box center [469, 382] width 9 height 9
click at [220, 304] on div "Undo" at bounding box center [209, 382] width 33 height 13
click at [663, 14] on button "End Class" at bounding box center [671, 10] width 43 height 13
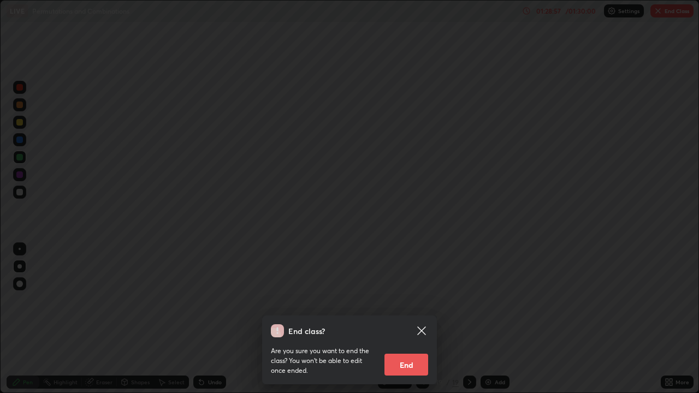
click at [404, 304] on button "End" at bounding box center [407, 365] width 44 height 22
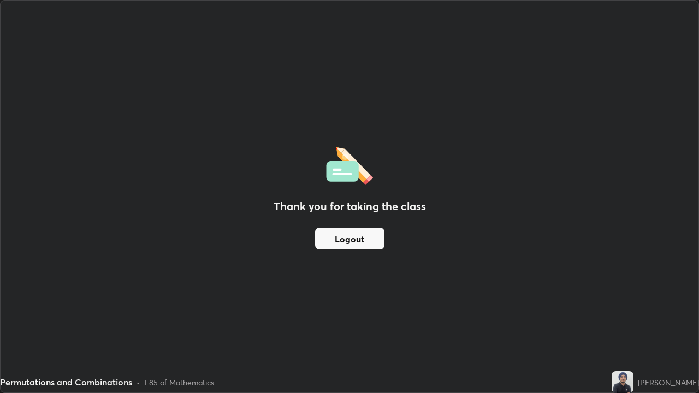
click at [346, 244] on button "Logout" at bounding box center [349, 239] width 69 height 22
